Goal: Find specific page/section: Find specific page/section

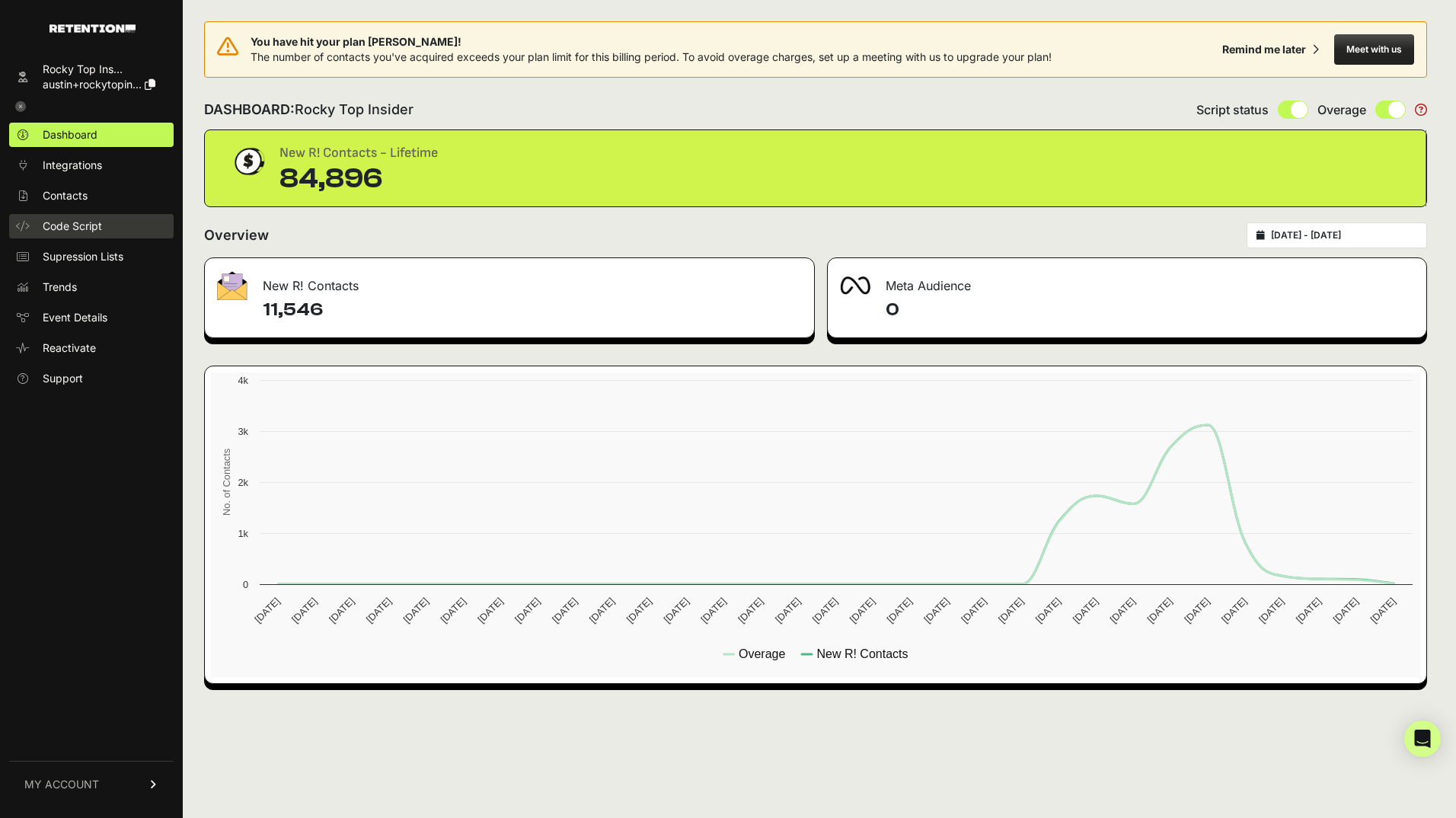
click at [75, 234] on link "Code Script" at bounding box center [91, 226] width 165 height 25
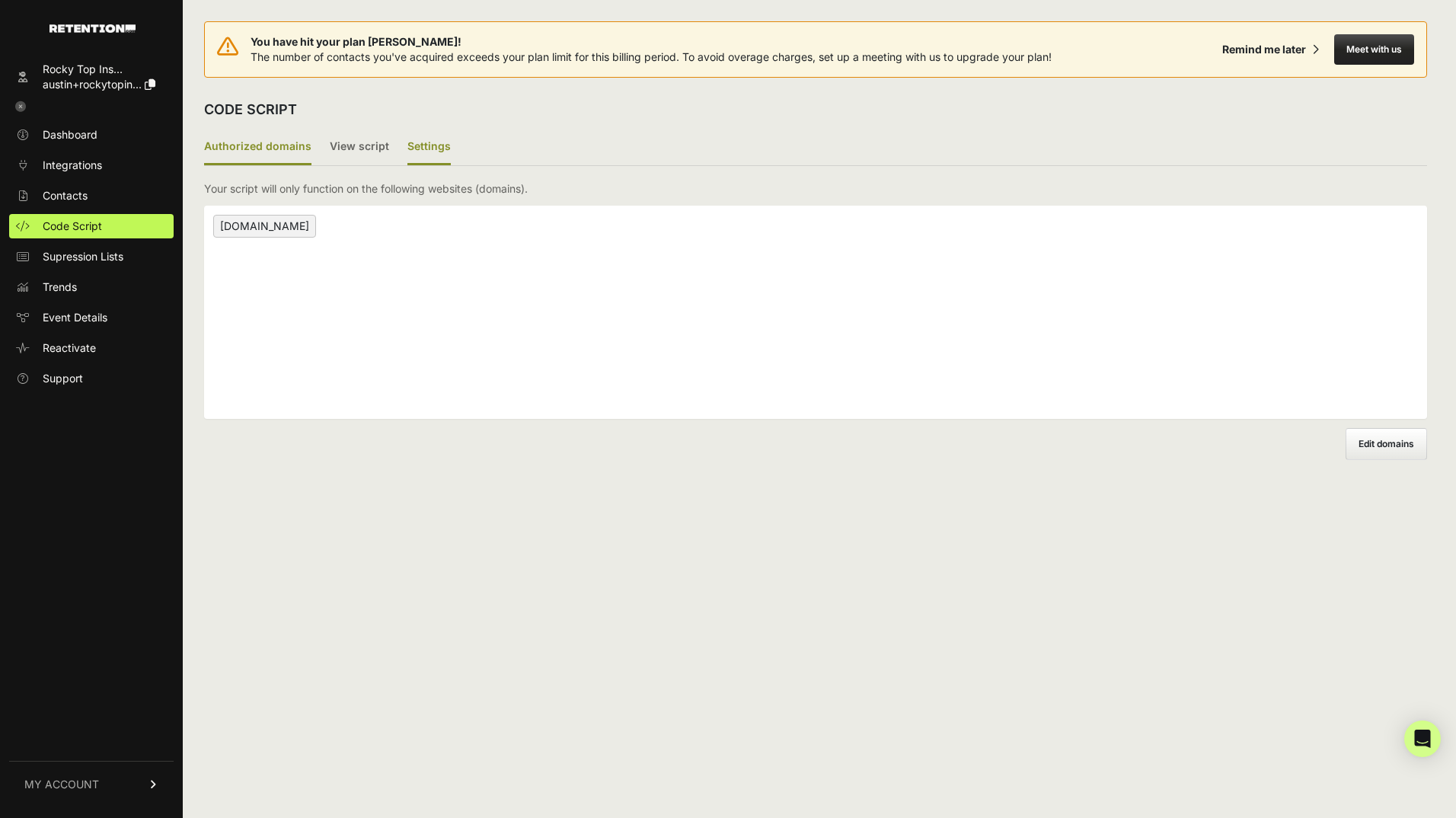
click at [434, 141] on label "Settings" at bounding box center [429, 148] width 43 height 36
click at [0, 0] on input "Settings" at bounding box center [0, 0] width 0 height 0
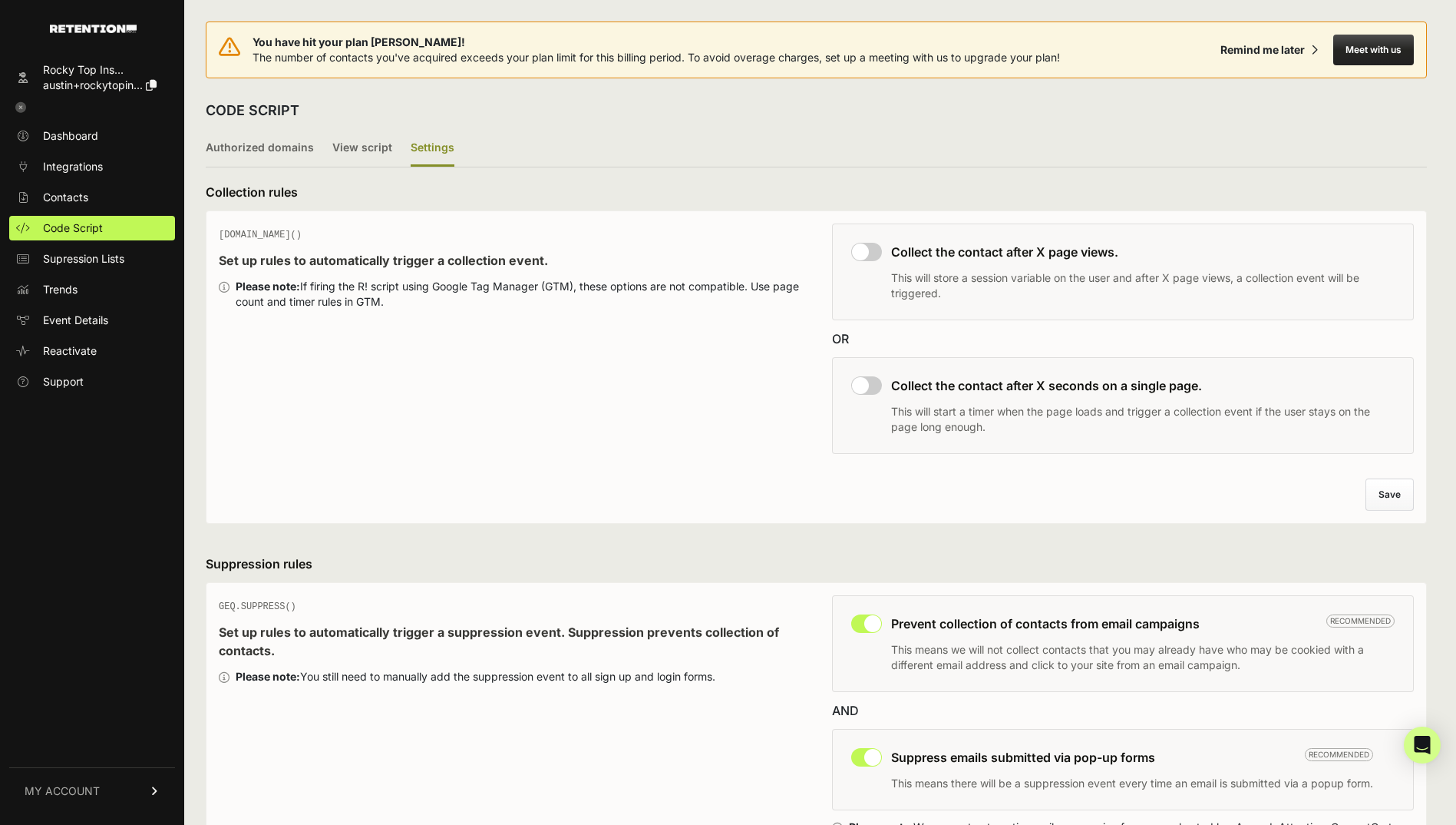
click at [15, 107] on link at bounding box center [92, 108] width 166 height 20
